Goal: Information Seeking & Learning: Learn about a topic

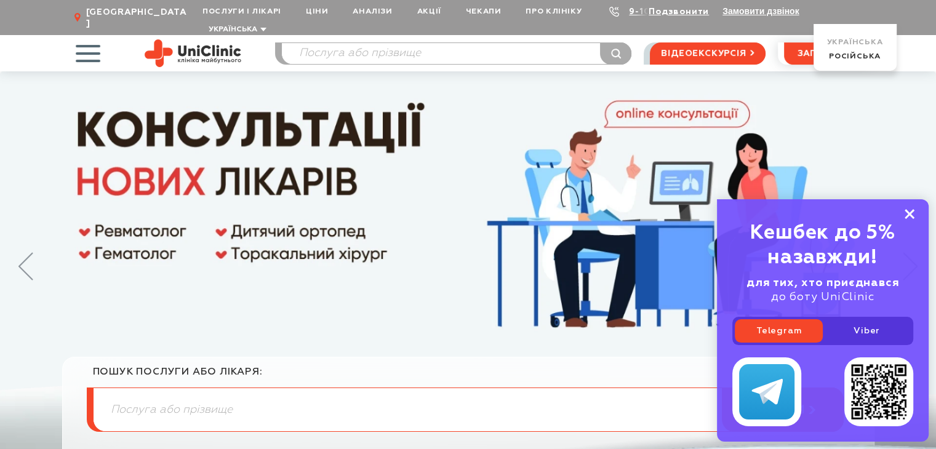
click at [908, 215] on rect at bounding box center [910, 214] width 10 height 10
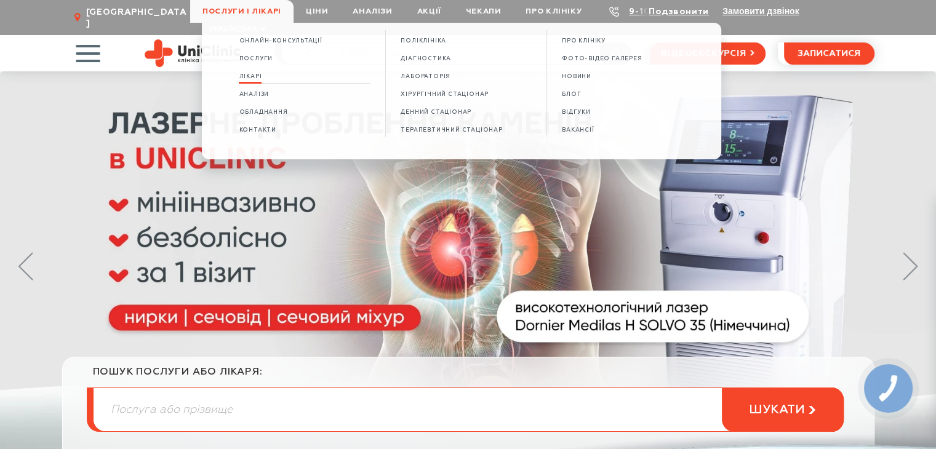
click at [256, 78] on span "Лікарі" at bounding box center [250, 76] width 23 height 7
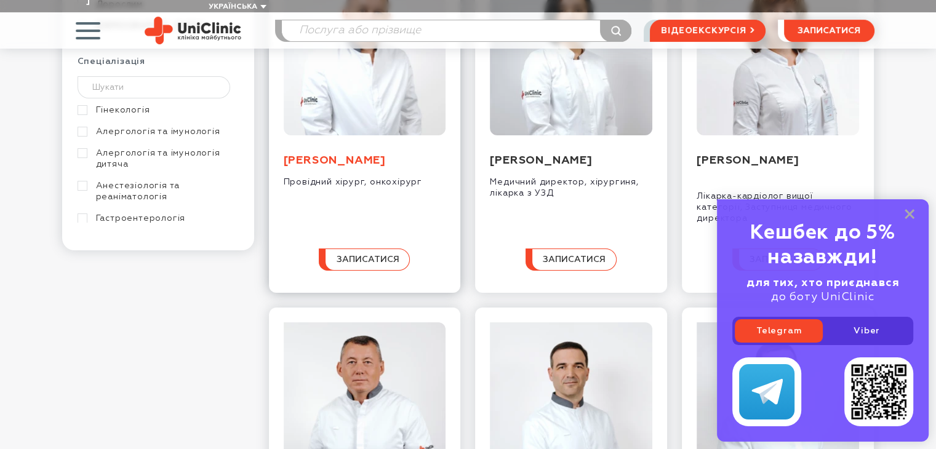
scroll to position [185, 0]
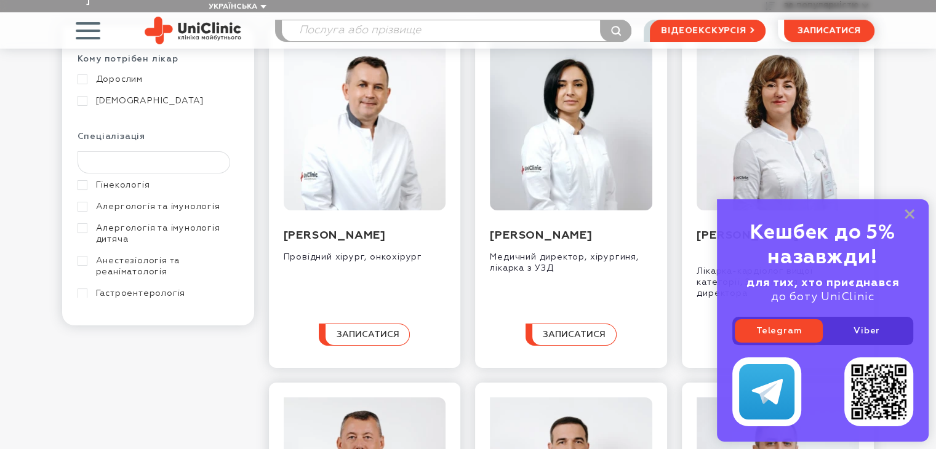
click at [147, 153] on input "text" at bounding box center [154, 162] width 153 height 22
type input "g"
type input "пс"
click at [81, 180] on link "Психіатрія" at bounding box center [157, 185] width 158 height 11
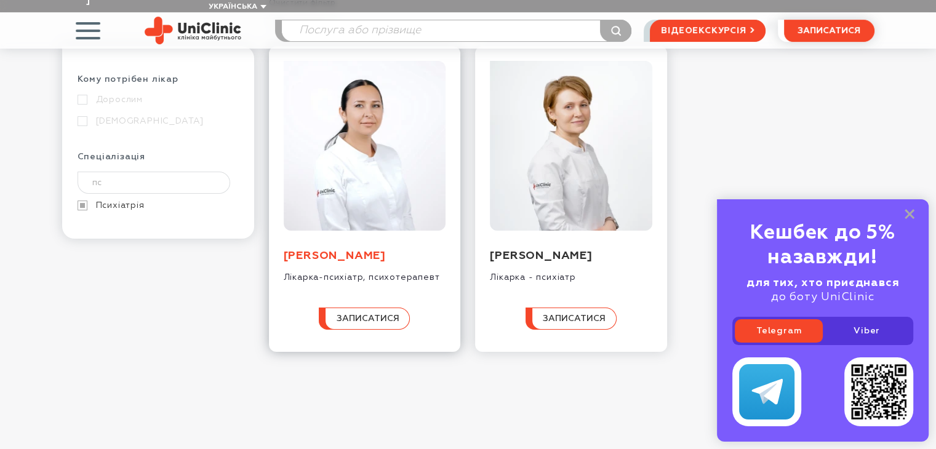
click at [331, 257] on link "Вербицька Юлія Володимирівна" at bounding box center [335, 256] width 102 height 11
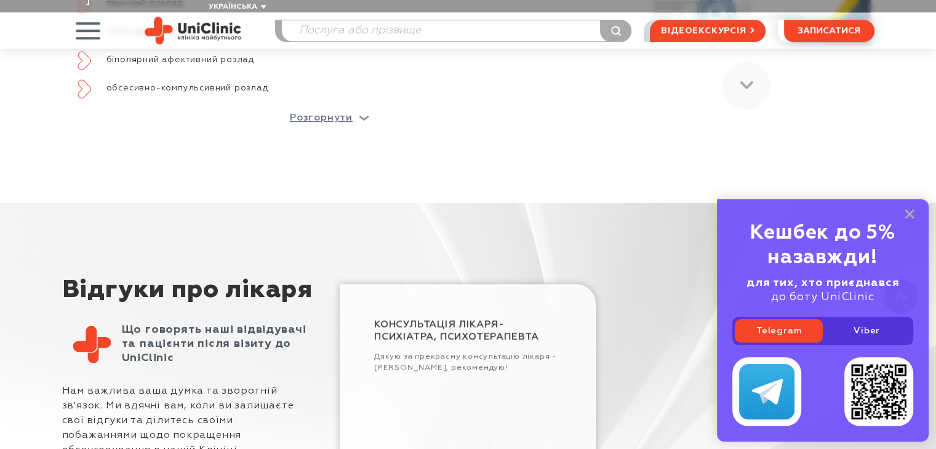
scroll to position [1047, 0]
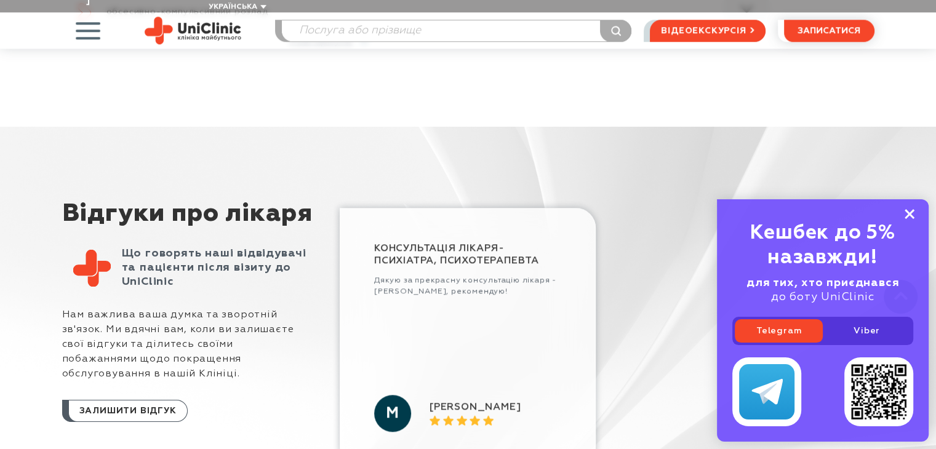
click at [909, 215] on rect at bounding box center [910, 214] width 10 height 10
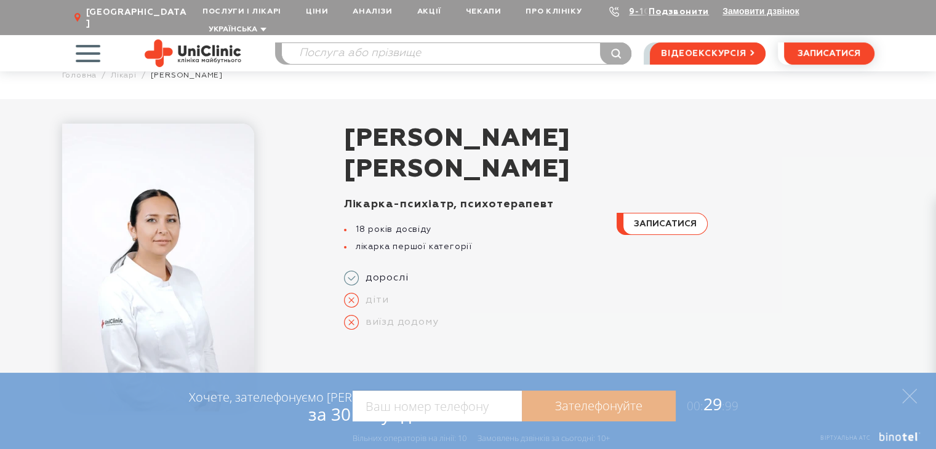
scroll to position [0, 0]
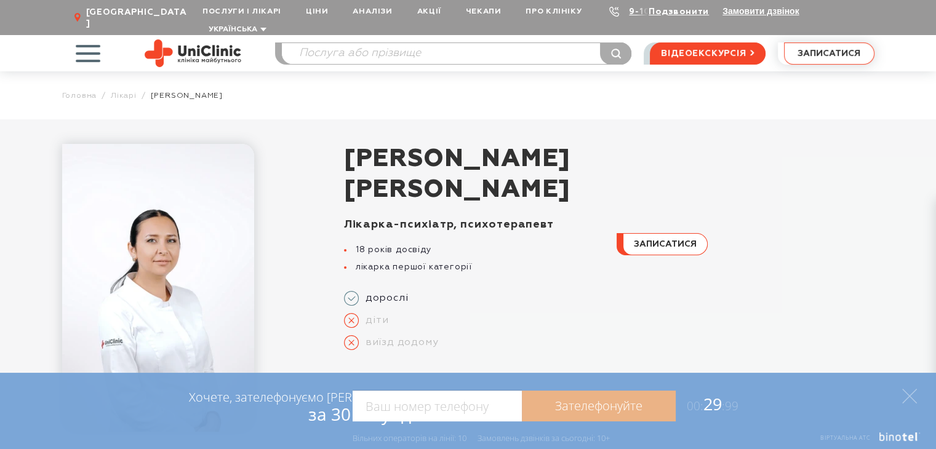
click at [815, 49] on span "записатися" at bounding box center [829, 53] width 63 height 9
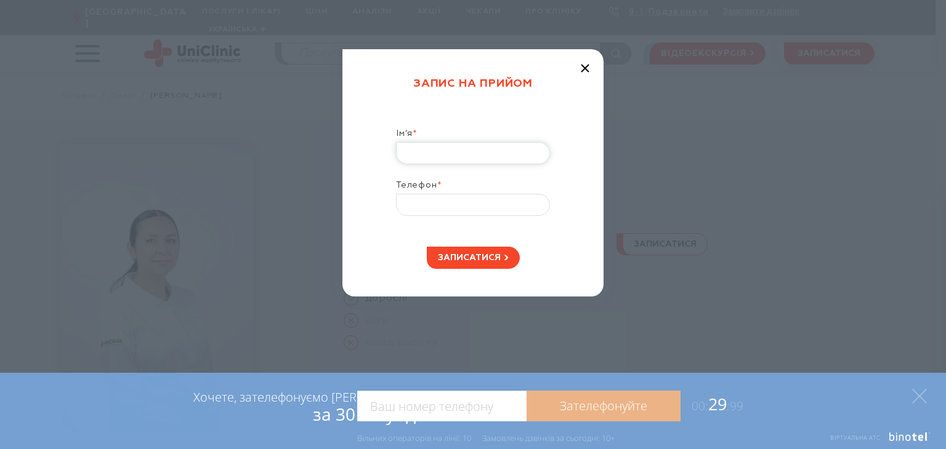
click at [424, 148] on input "Ім’я *" at bounding box center [473, 153] width 154 height 22
click at [586, 67] on icon "button" at bounding box center [585, 68] width 9 height 9
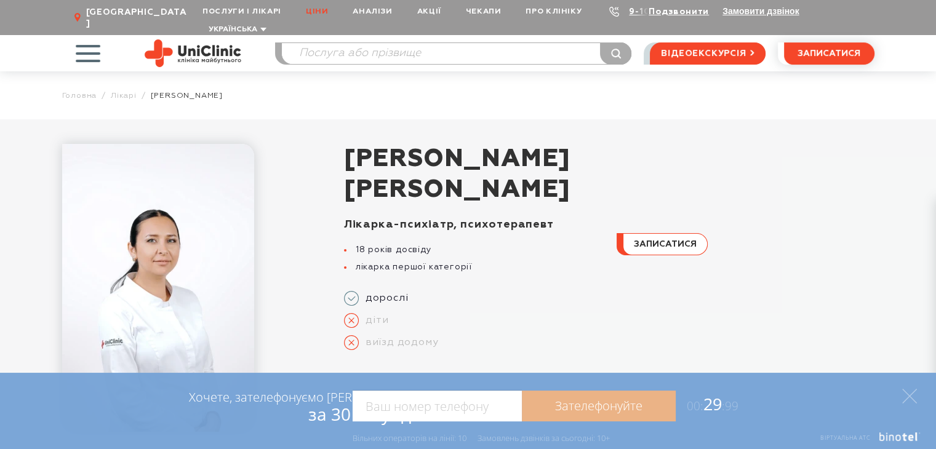
click at [316, 8] on link "Ціни" at bounding box center [317, 11] width 47 height 23
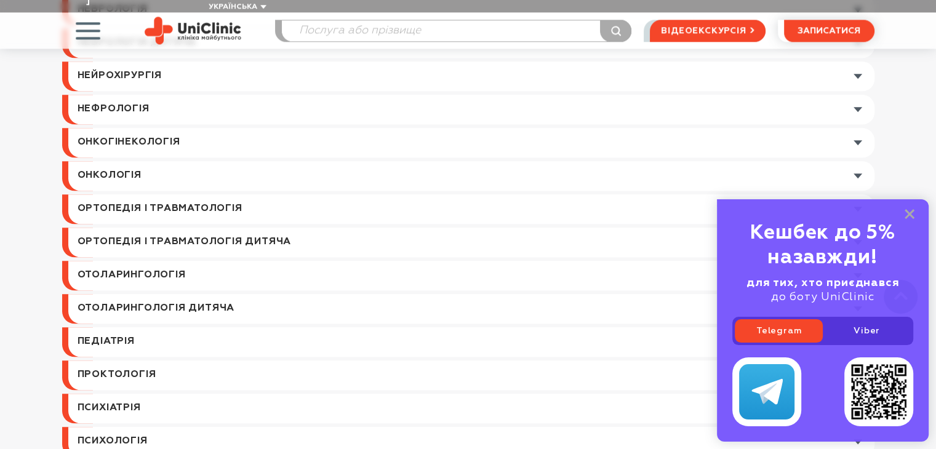
scroll to position [1416, 0]
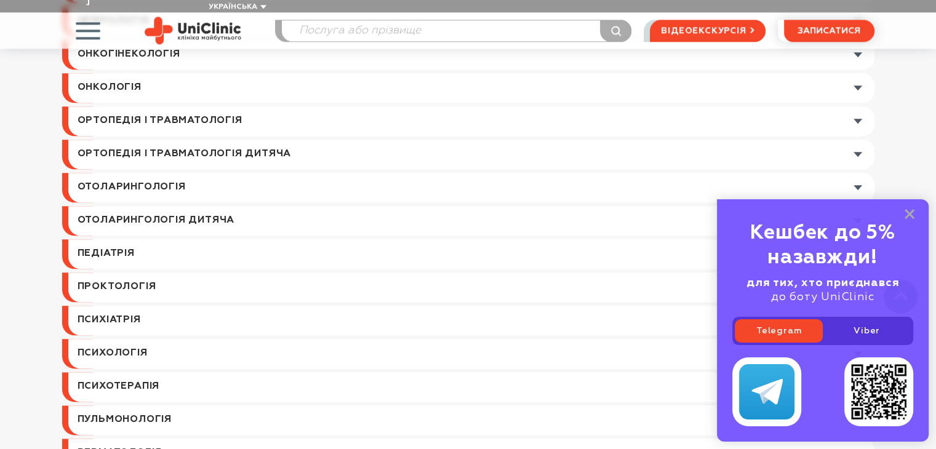
click at [118, 308] on link at bounding box center [471, 321] width 806 height 30
click at [907, 214] on icon at bounding box center [910, 214] width 10 height 10
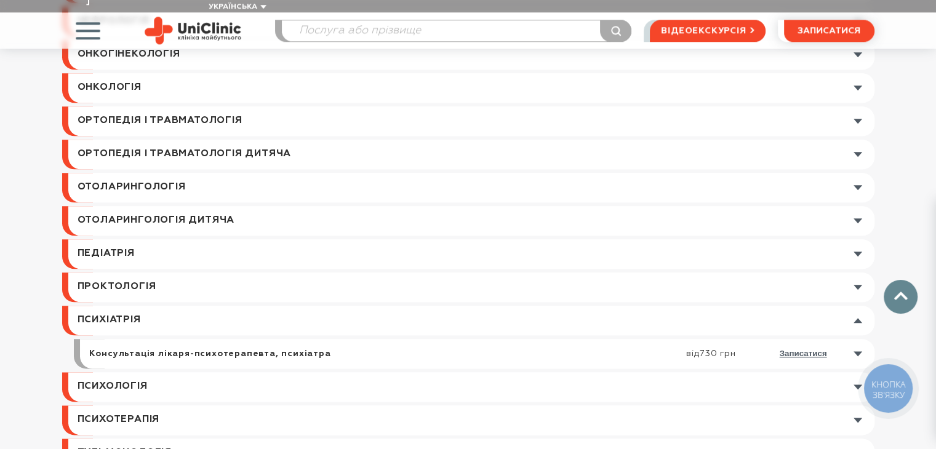
click at [709, 342] on link at bounding box center [480, 354] width 789 height 30
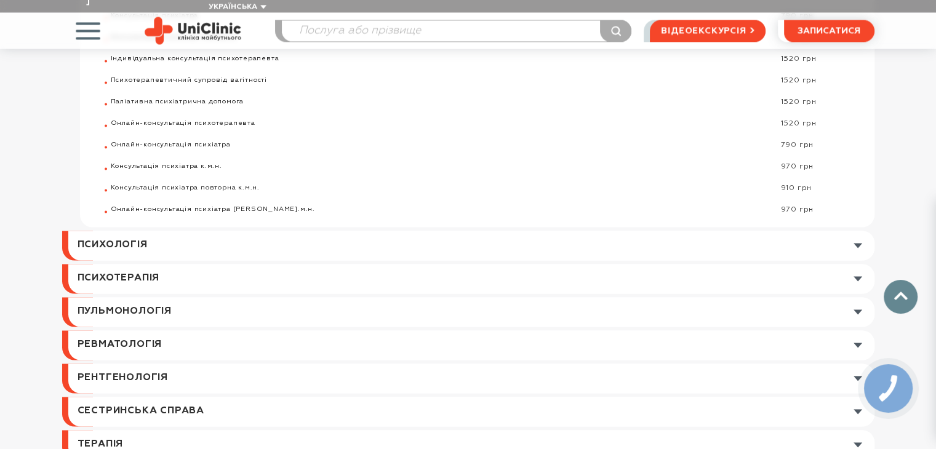
scroll to position [1847, 0]
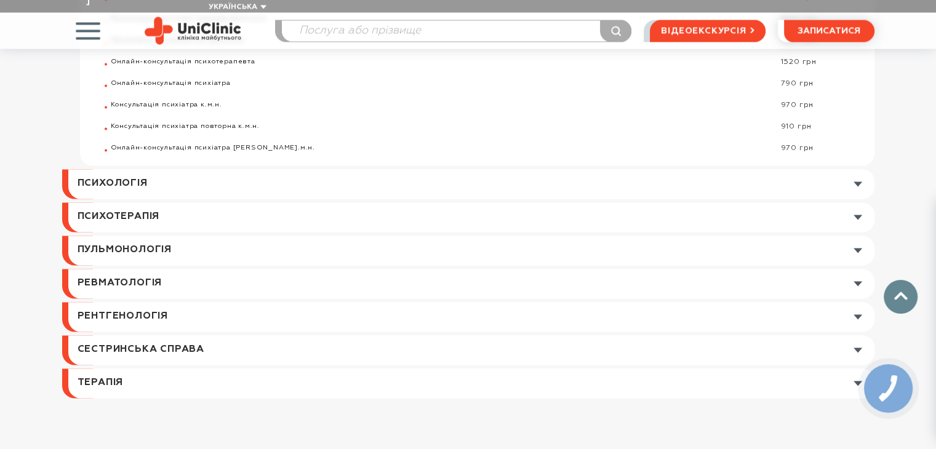
click at [121, 172] on link at bounding box center [471, 184] width 806 height 30
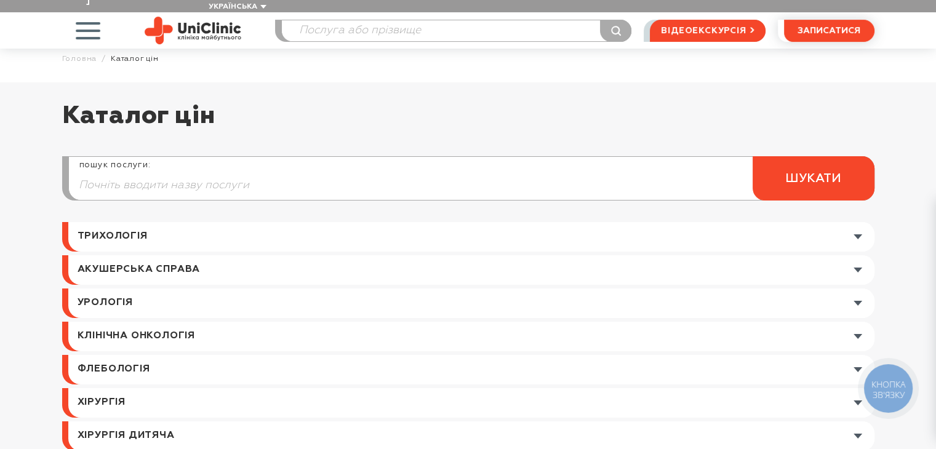
scroll to position [0, 0]
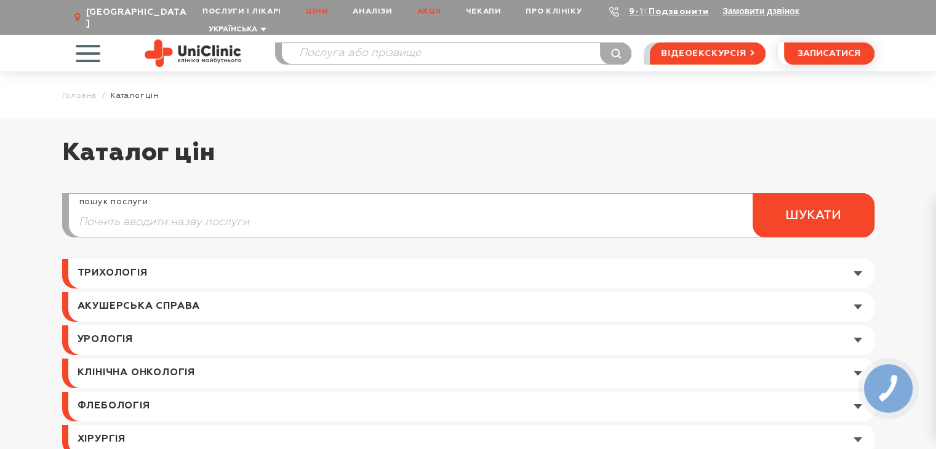
click at [434, 14] on link "Акції" at bounding box center [429, 11] width 49 height 23
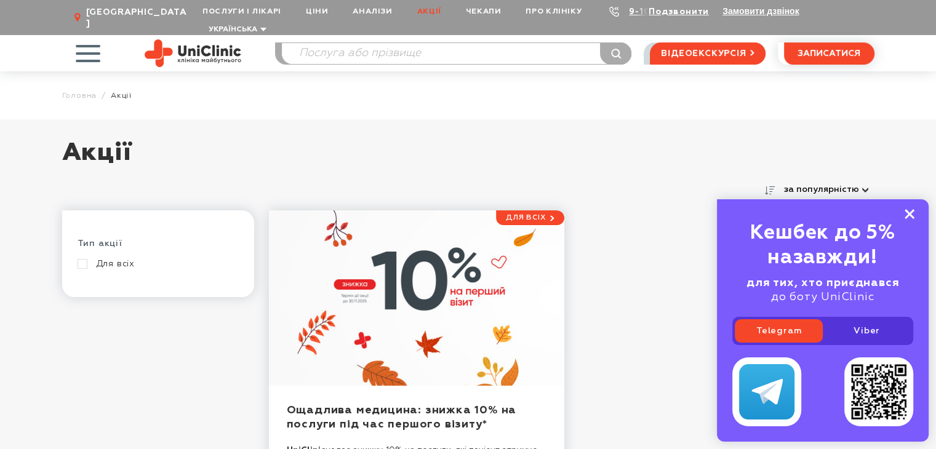
click at [907, 217] on rect at bounding box center [910, 214] width 10 height 10
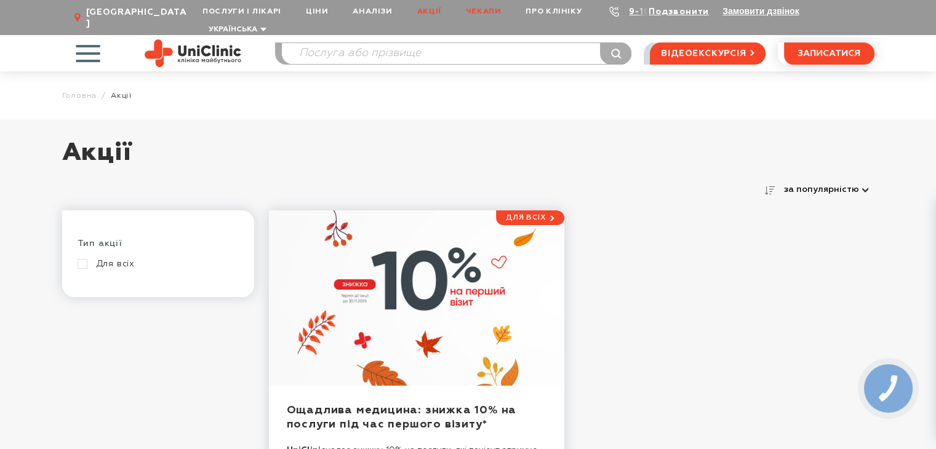
click at [481, 10] on link "Чекапи" at bounding box center [484, 11] width 60 height 23
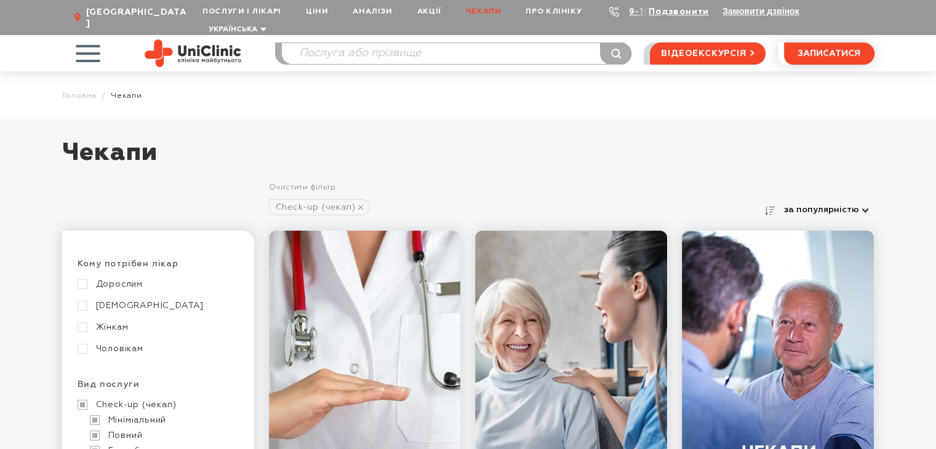
scroll to position [246, 0]
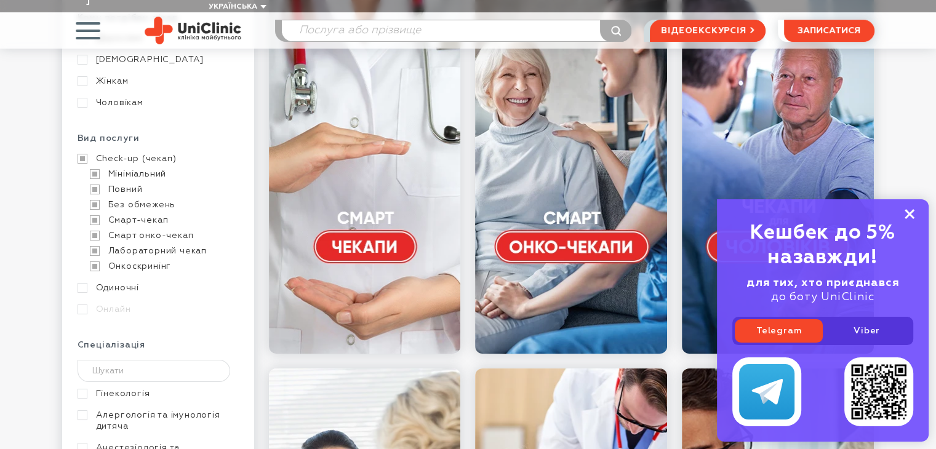
click at [908, 214] on rect at bounding box center [910, 214] width 10 height 10
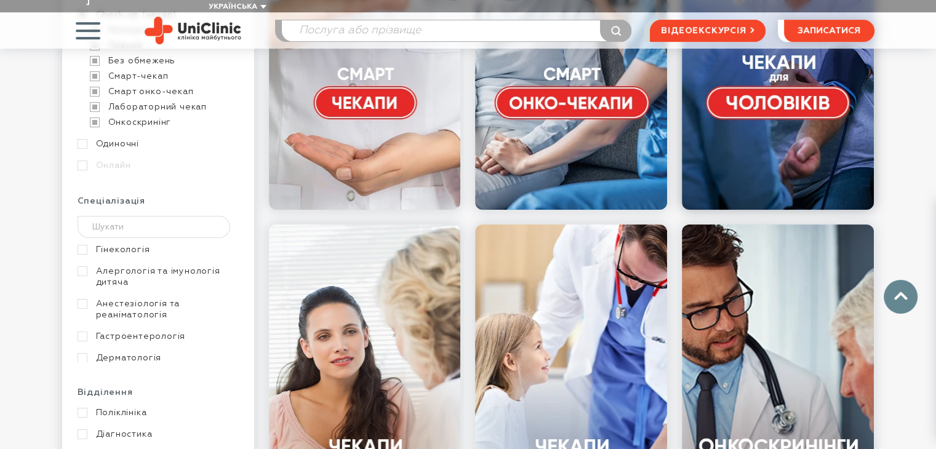
scroll to position [369, 0]
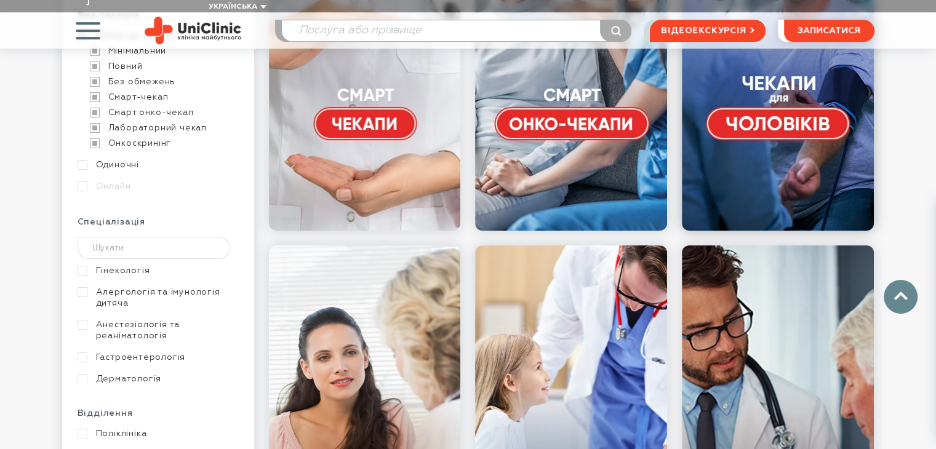
click at [785, 118] on link at bounding box center [778, 45] width 192 height 369
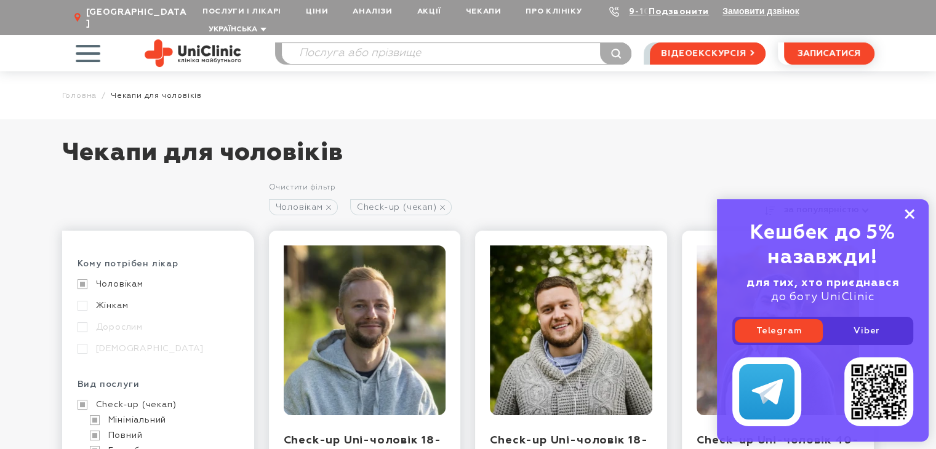
click at [911, 214] on rect at bounding box center [910, 214] width 10 height 10
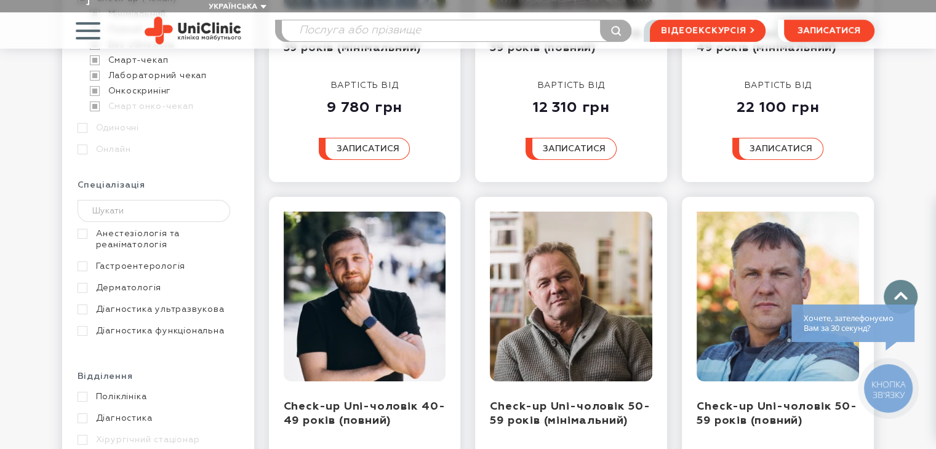
scroll to position [623, 0]
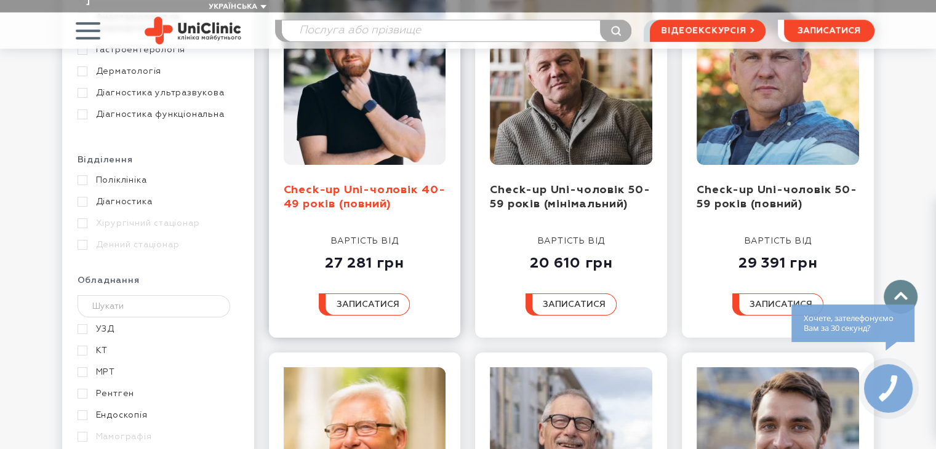
click at [352, 185] on link "Check-up Uni-чоловік 40-49 років (повний)" at bounding box center [365, 197] width 162 height 25
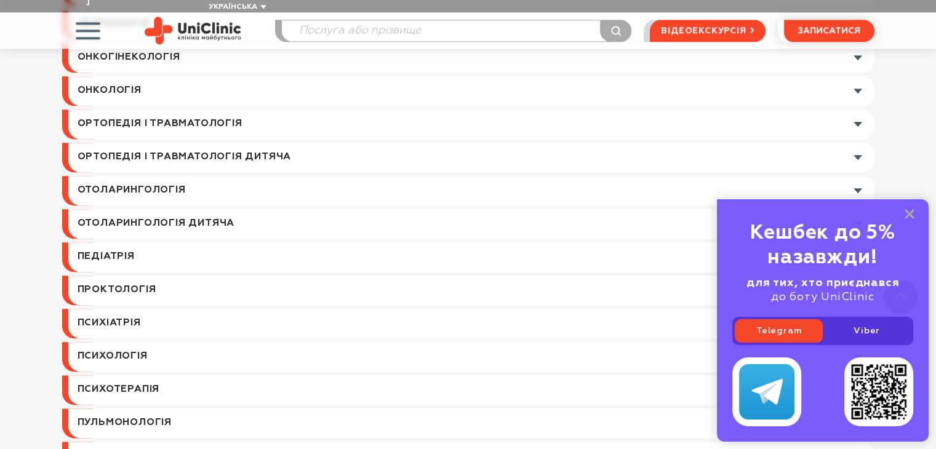
scroll to position [1416, 0]
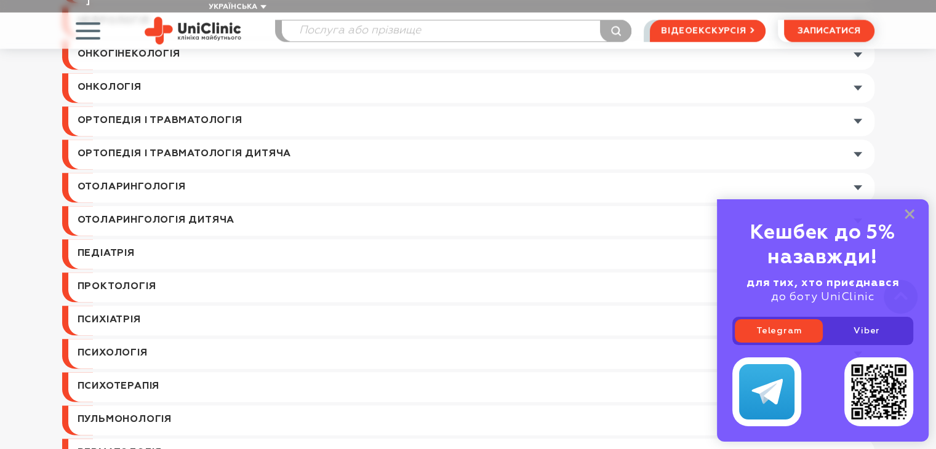
click at [127, 306] on link at bounding box center [471, 321] width 806 height 30
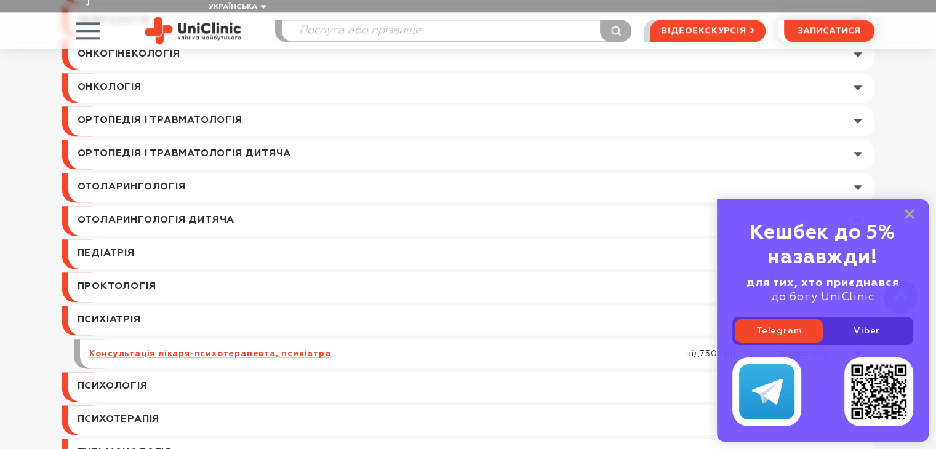
click at [271, 348] on link "Консультація лікаря-психотерапевта, психіатра" at bounding box center [210, 353] width 242 height 11
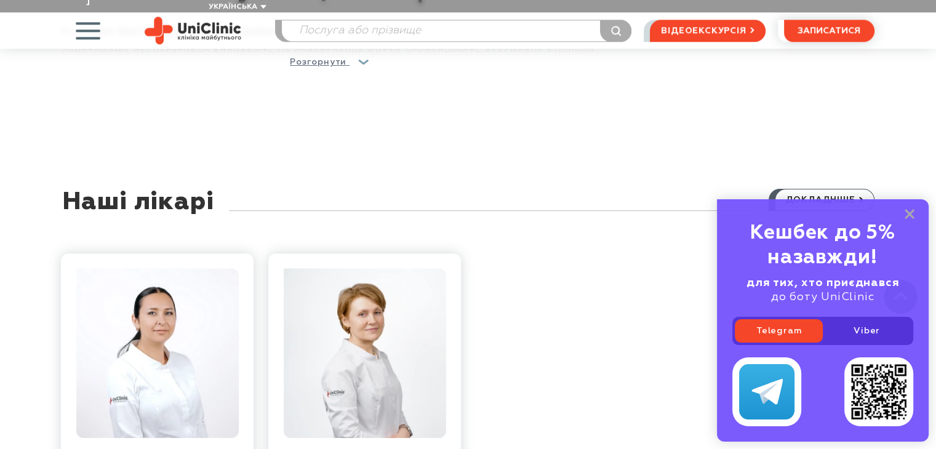
scroll to position [1231, 0]
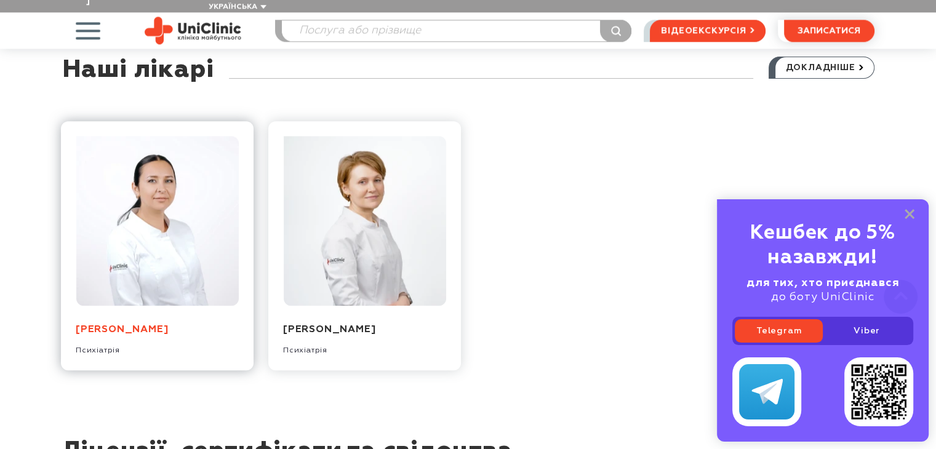
click at [132, 325] on link "[PERSON_NAME]" at bounding box center [122, 330] width 92 height 10
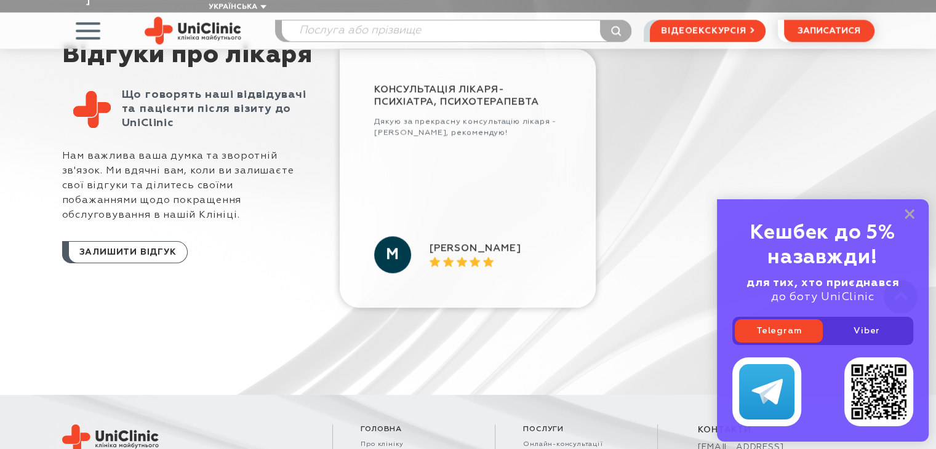
scroll to position [1346, 0]
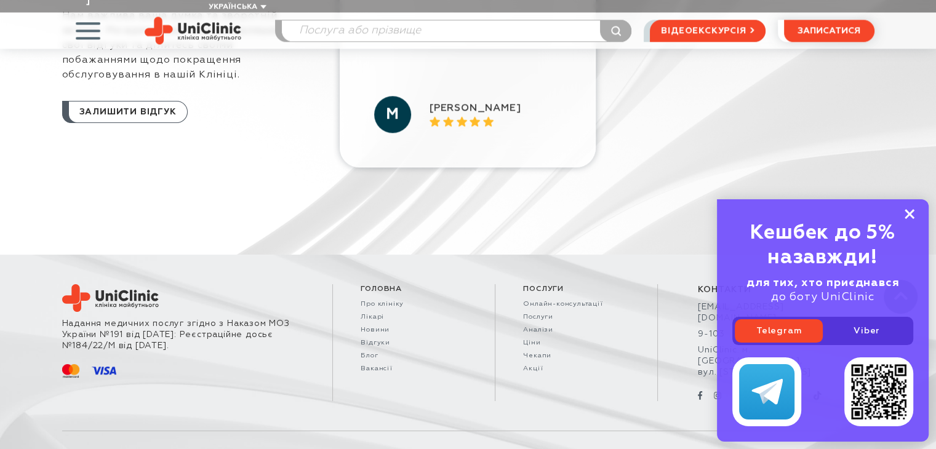
click at [909, 215] on rect at bounding box center [910, 214] width 10 height 10
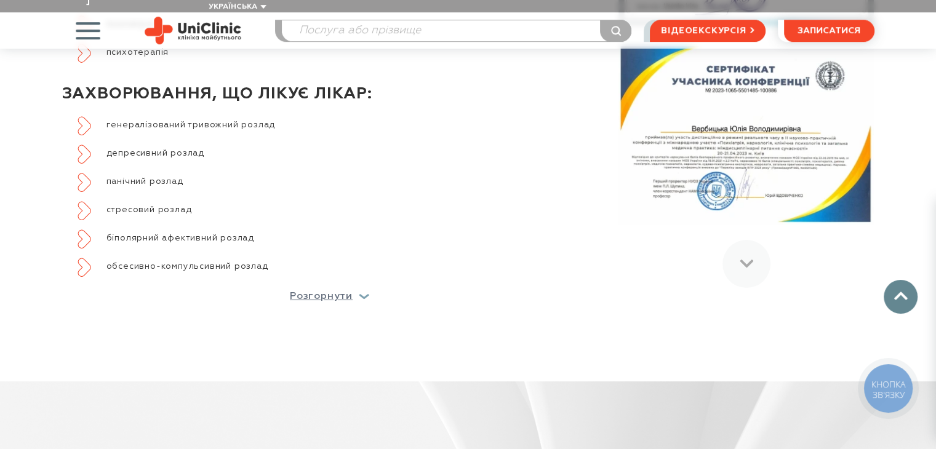
scroll to position [484, 0]
